Goal: Task Accomplishment & Management: Use online tool/utility

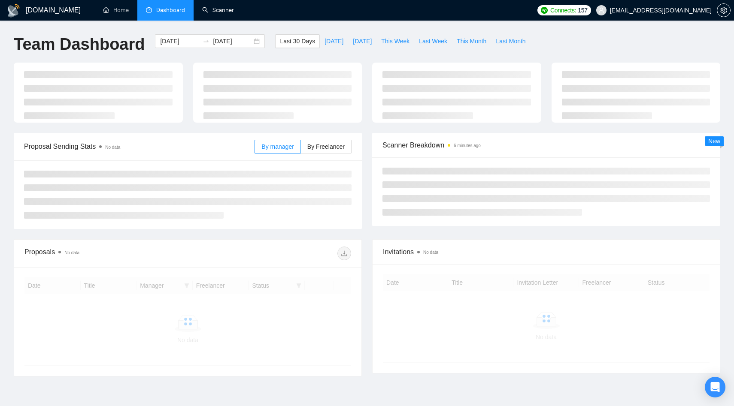
click at [230, 14] on link "Scanner" at bounding box center [218, 9] width 32 height 7
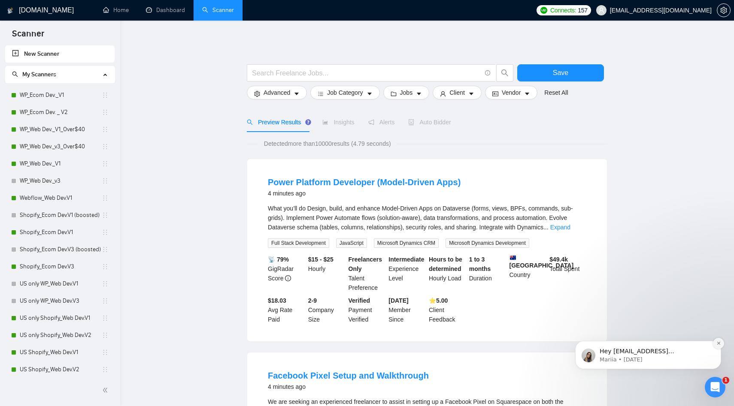
click at [717, 342] on icon "Dismiss notification" at bounding box center [718, 343] width 3 height 3
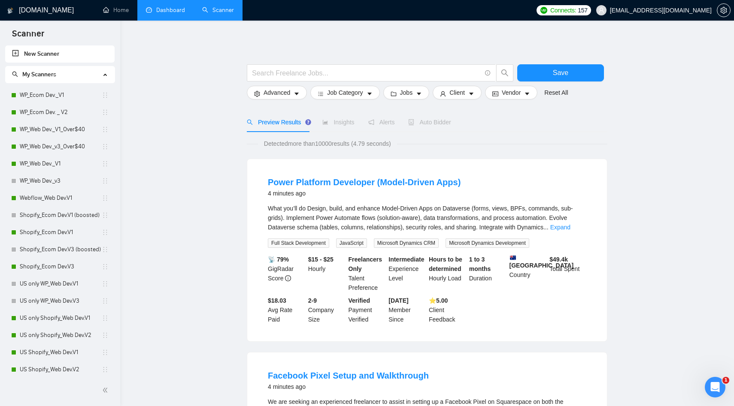
click at [180, 19] on li "Dashboard" at bounding box center [165, 10] width 56 height 21
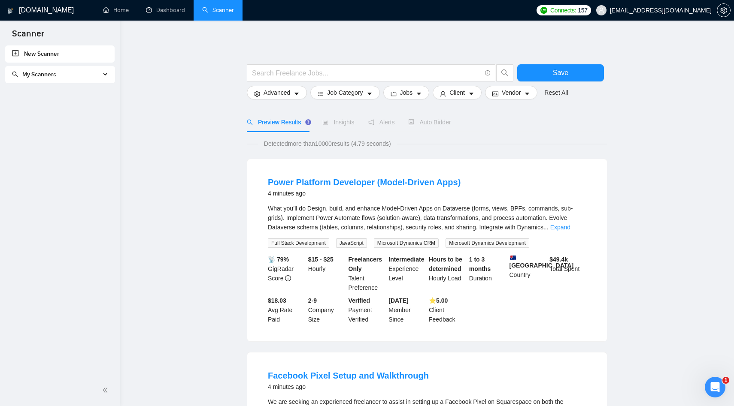
click at [219, 14] on link "Scanner" at bounding box center [218, 9] width 32 height 7
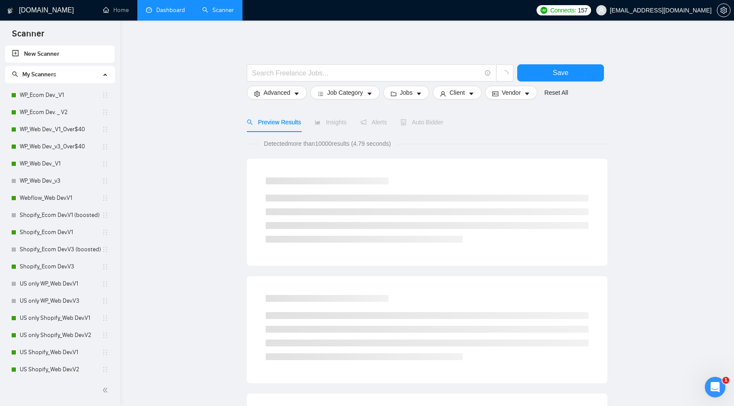
click at [172, 14] on link "Dashboard" at bounding box center [165, 9] width 39 height 7
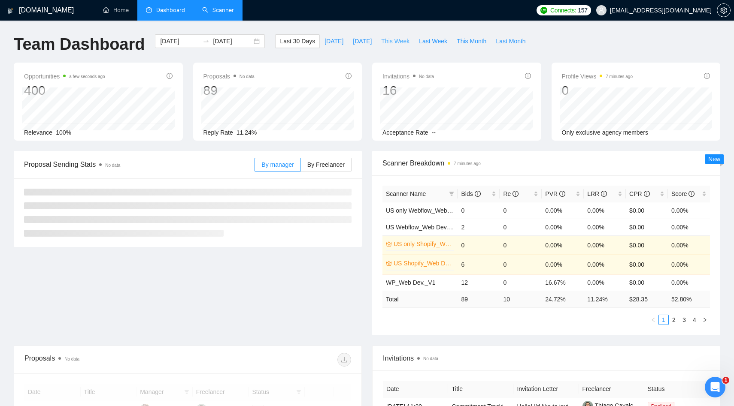
click at [395, 44] on span "This Week" at bounding box center [395, 40] width 28 height 9
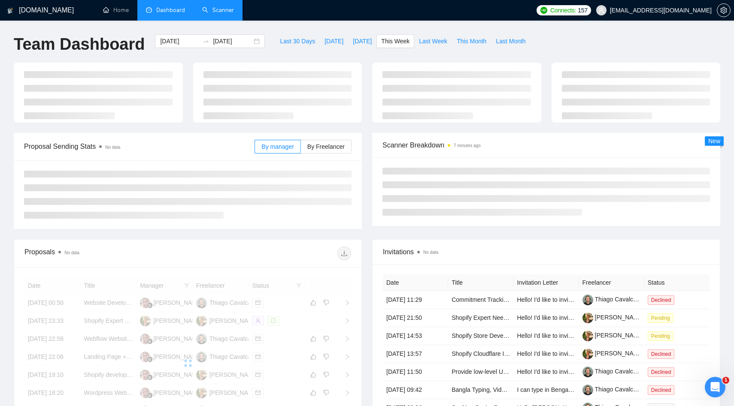
type input "[DATE]"
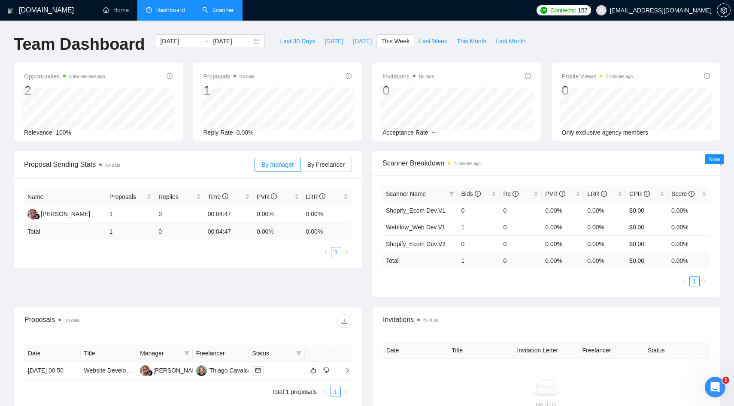
click at [363, 47] on button "[DATE]" at bounding box center [362, 41] width 28 height 14
type input "[DATE]"
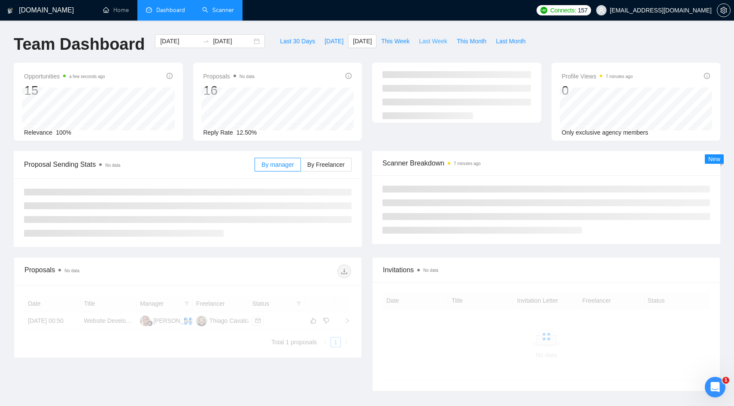
click at [435, 42] on span "Last Week" at bounding box center [433, 40] width 28 height 9
type input "[DATE]"
